Goal: Task Accomplishment & Management: Manage account settings

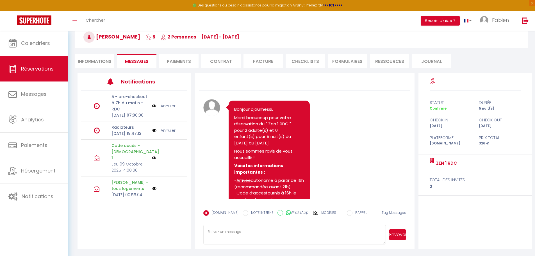
scroll to position [662, 0]
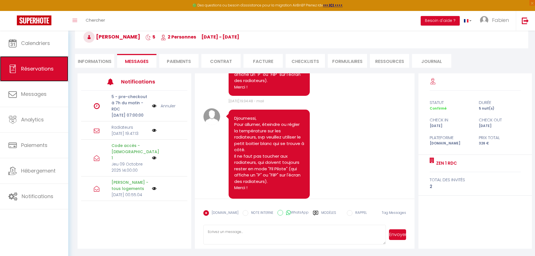
click at [27, 69] on span "Réservations" at bounding box center [37, 68] width 33 height 7
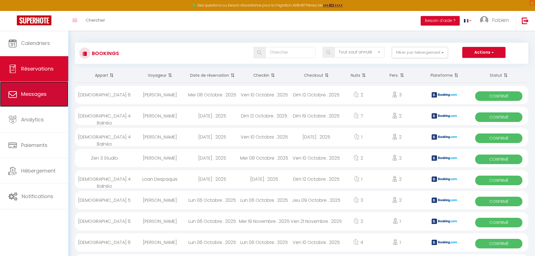
click at [34, 92] on span "Messages" at bounding box center [34, 93] width 26 height 7
select select "message"
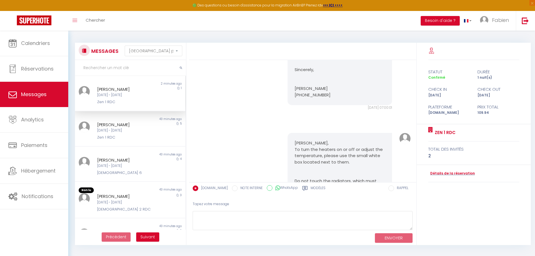
scroll to position [884, 0]
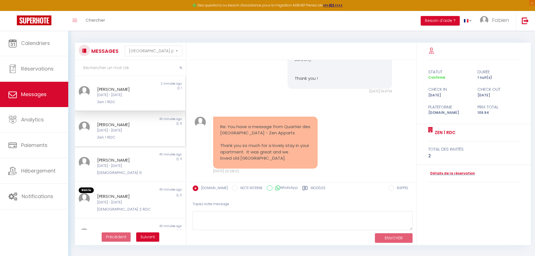
click at [124, 129] on div "[DATE] - [DATE]" at bounding box center [125, 130] width 57 height 5
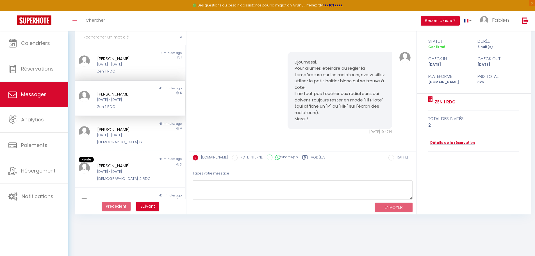
scroll to position [623, 0]
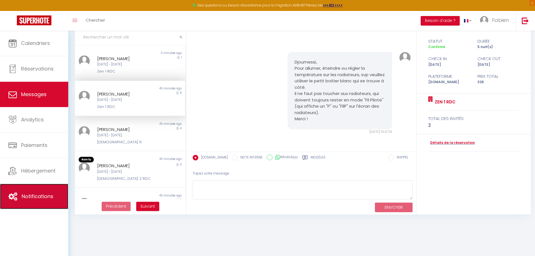
click at [48, 198] on span "Notifications" at bounding box center [38, 196] width 32 height 7
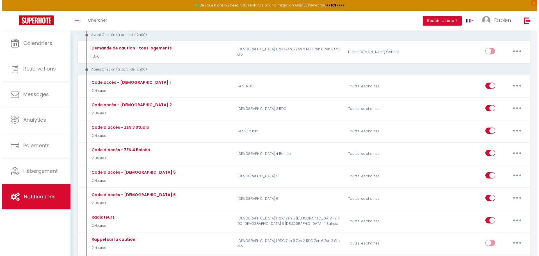
scroll to position [225, 0]
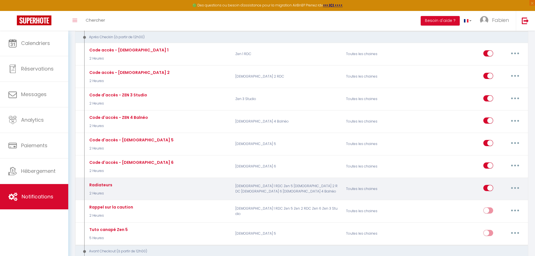
click at [183, 189] on div "Radiateurs 2 Heures" at bounding box center [157, 189] width 147 height 16
click at [510, 187] on button "button" at bounding box center [515, 187] width 16 height 9
click at [491, 200] on link "Editer" at bounding box center [501, 201] width 42 height 10
type input "Radiateurs"
select select "3"
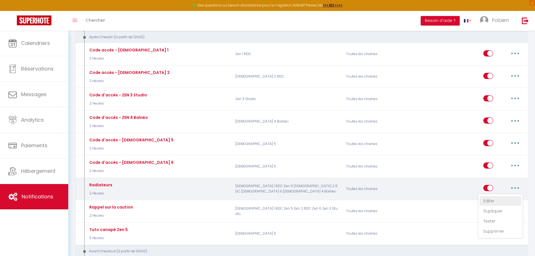
select select "2 Heures"
select select "if_booking_is_paid"
checkbox input "true"
checkbox input "false"
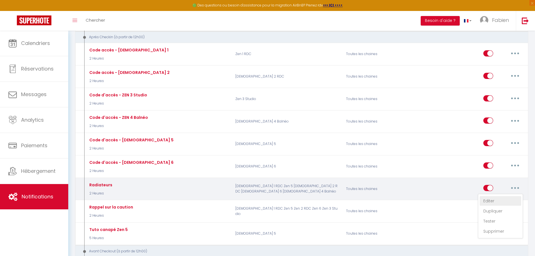
radio input "true"
type input "Radiateurs"
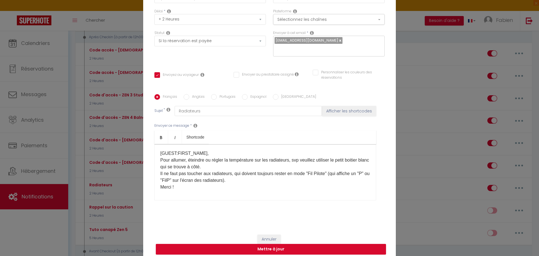
scroll to position [0, 0]
